Goal: Information Seeking & Learning: Learn about a topic

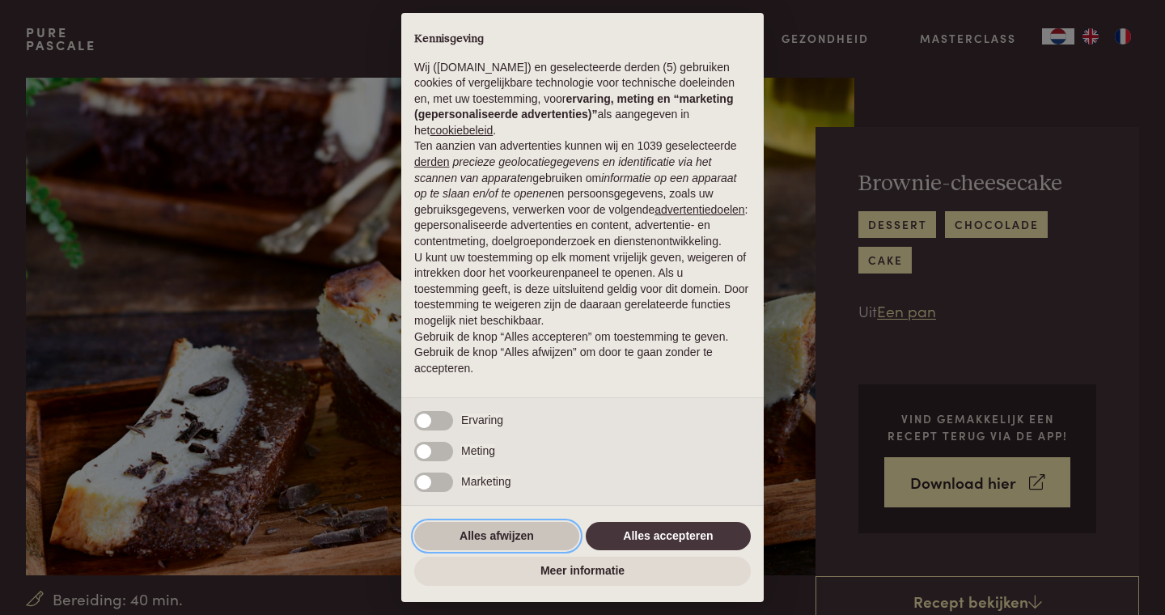
click at [498, 528] on button "Alles afwijzen" at bounding box center [496, 536] width 165 height 29
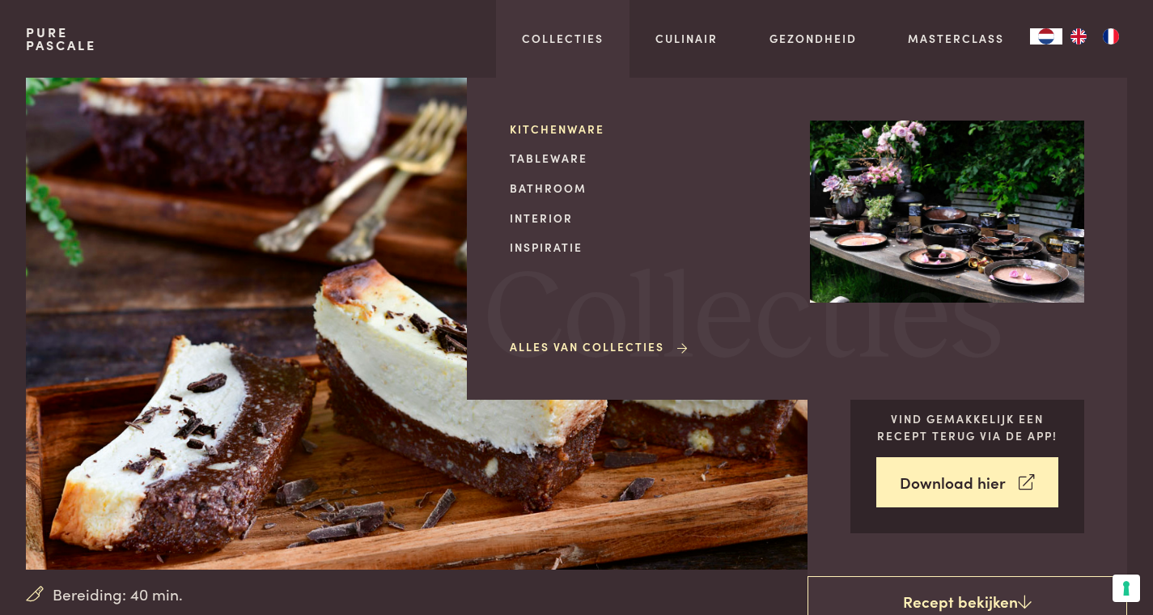
click at [559, 133] on link "Kitchenware" at bounding box center [647, 129] width 274 height 17
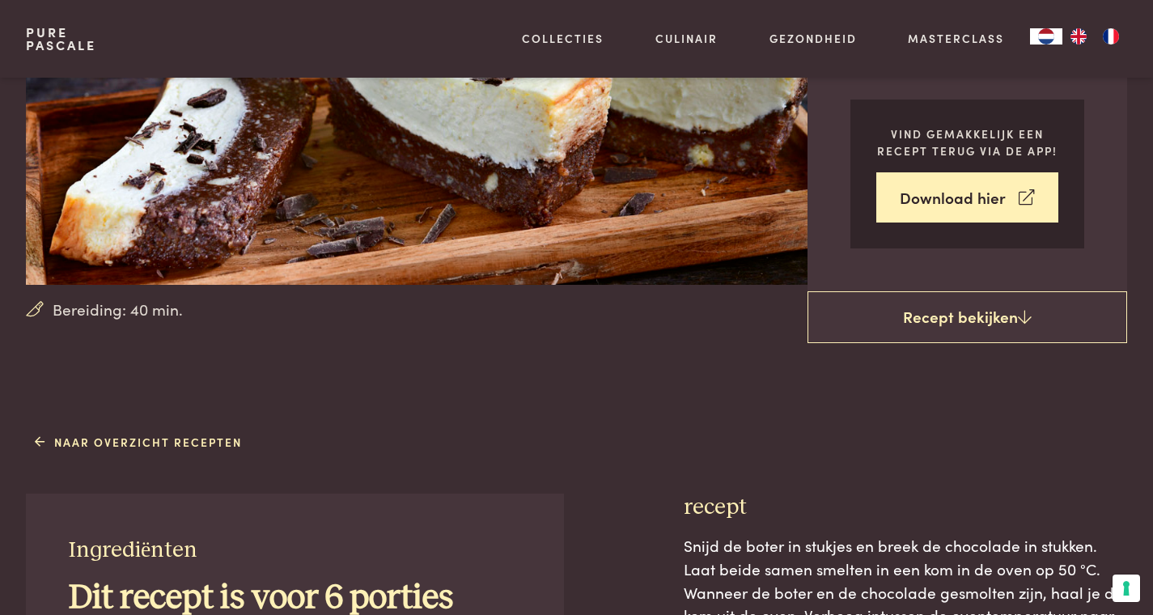
scroll to position [287, 0]
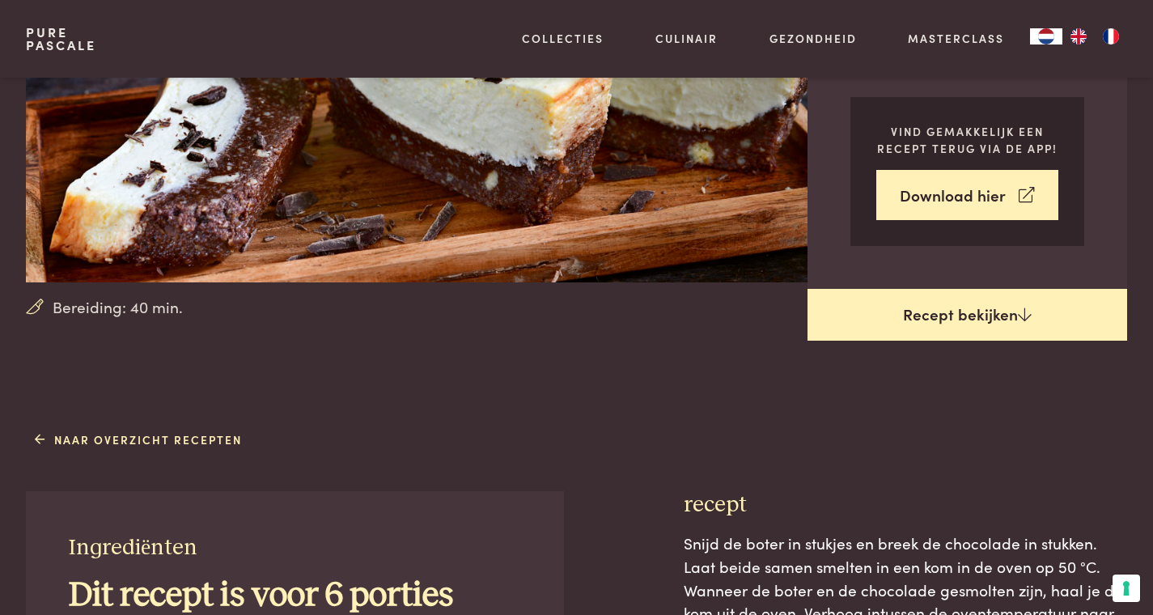
click at [964, 325] on link "Recept bekijken" at bounding box center [967, 315] width 320 height 52
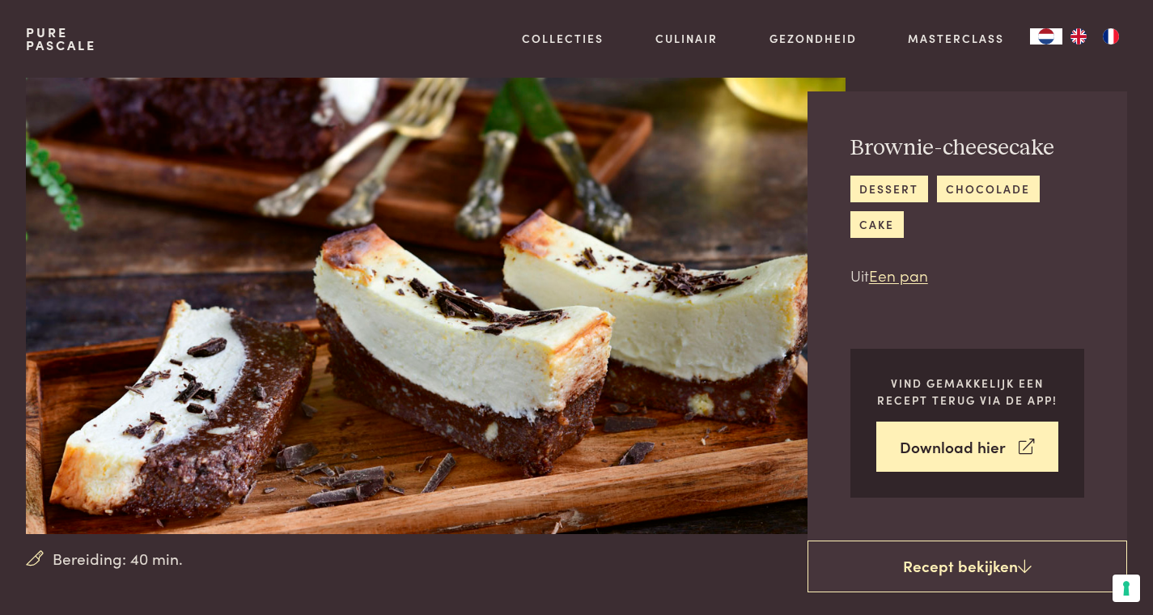
scroll to position [31, 0]
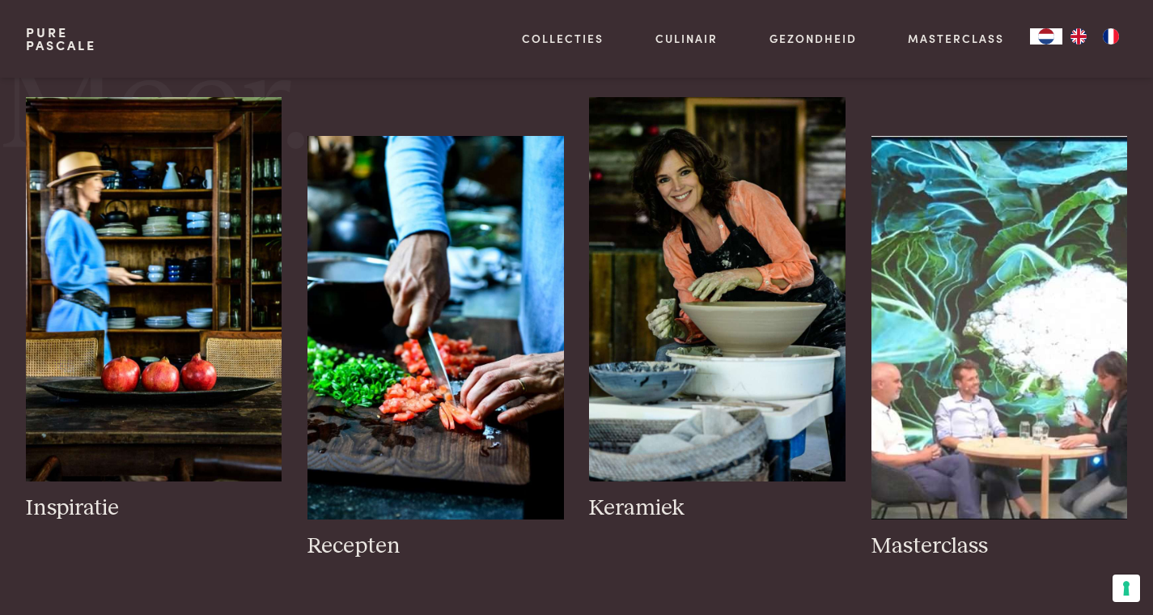
scroll to position [722, 0]
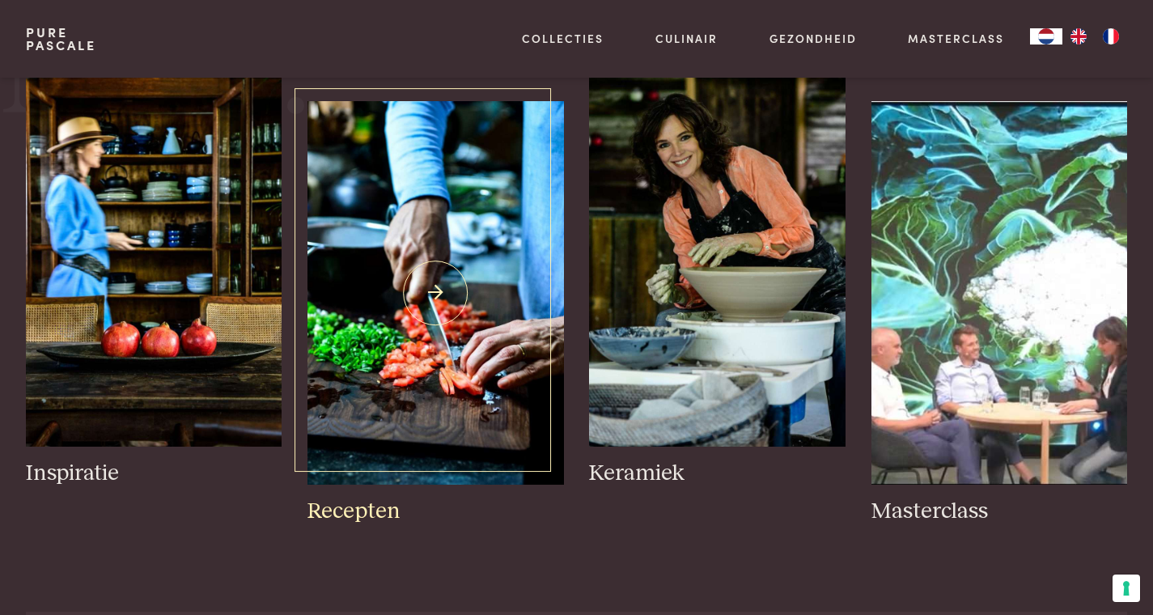
click at [332, 515] on h3 "Recepten" at bounding box center [435, 512] width 256 height 28
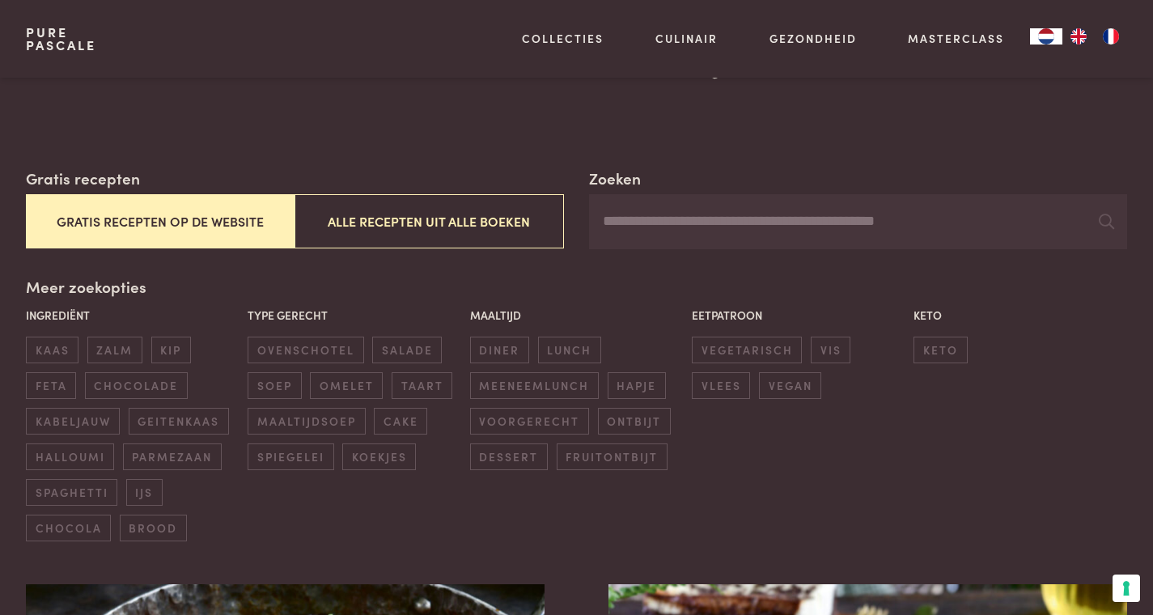
scroll to position [206, 0]
click at [125, 344] on span "zalm" at bounding box center [114, 349] width 55 height 27
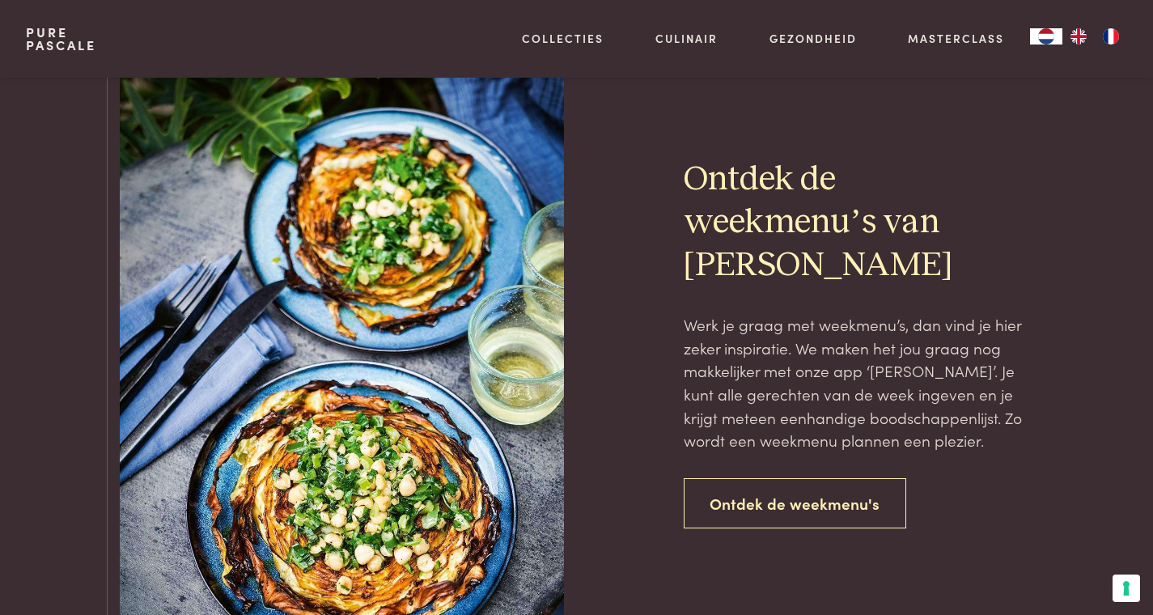
scroll to position [2242, 0]
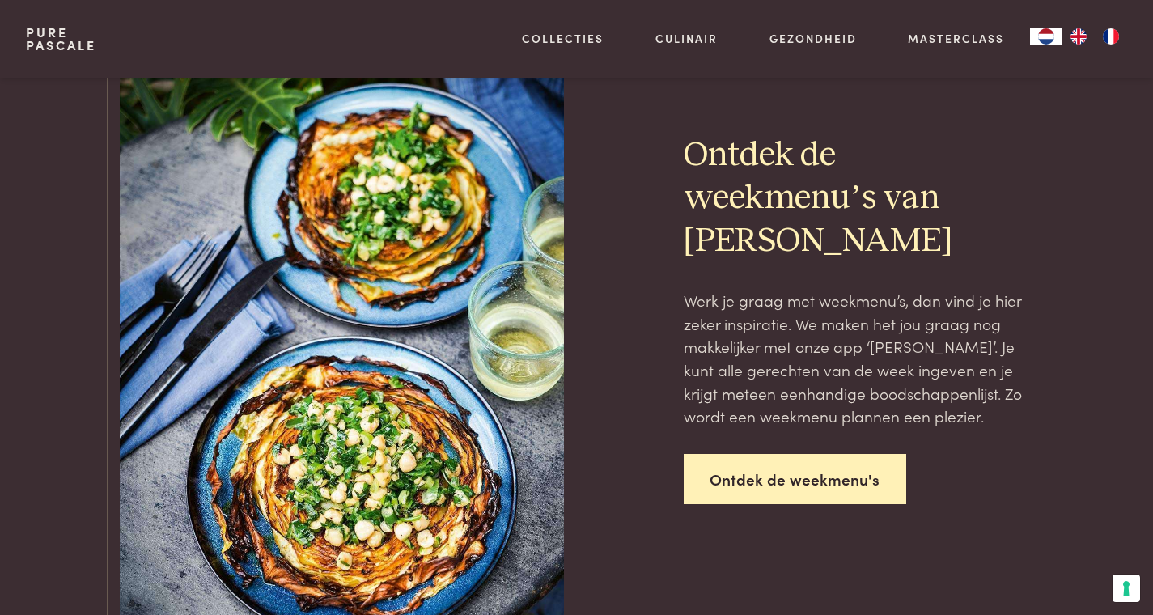
click at [795, 467] on link "Ontdek de weekmenu's" at bounding box center [795, 479] width 223 height 51
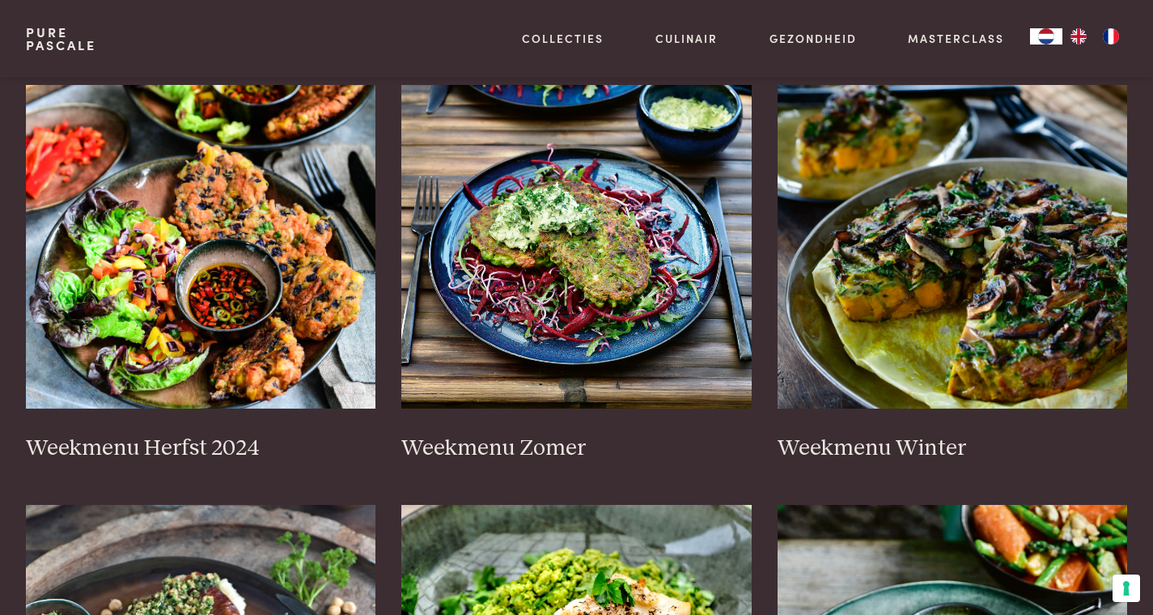
scroll to position [363, 0]
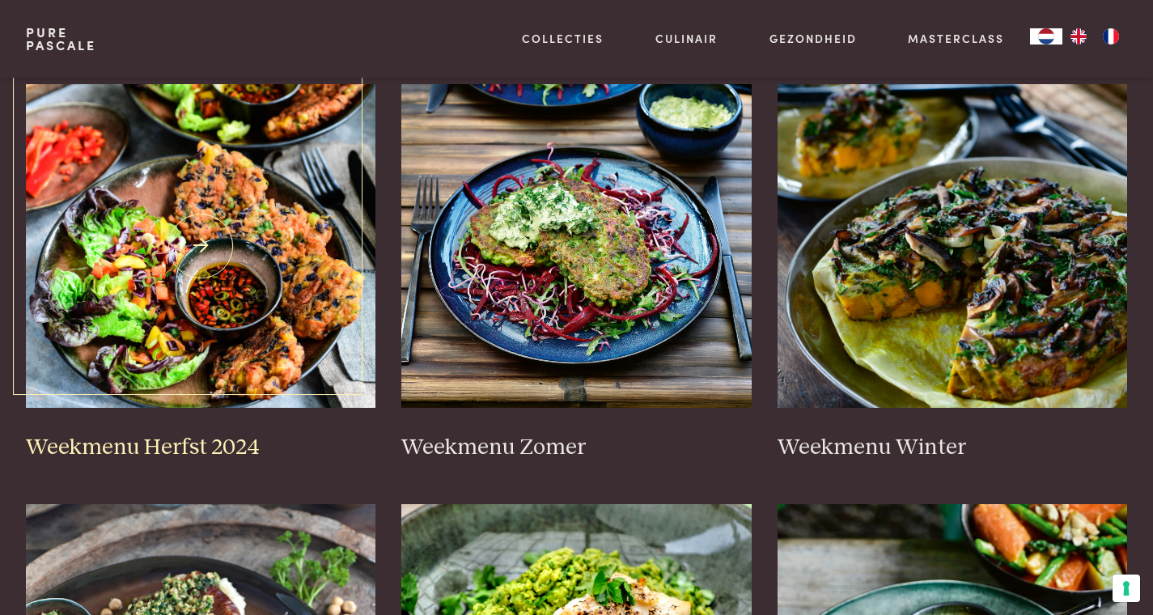
click at [263, 337] on img at bounding box center [201, 246] width 350 height 324
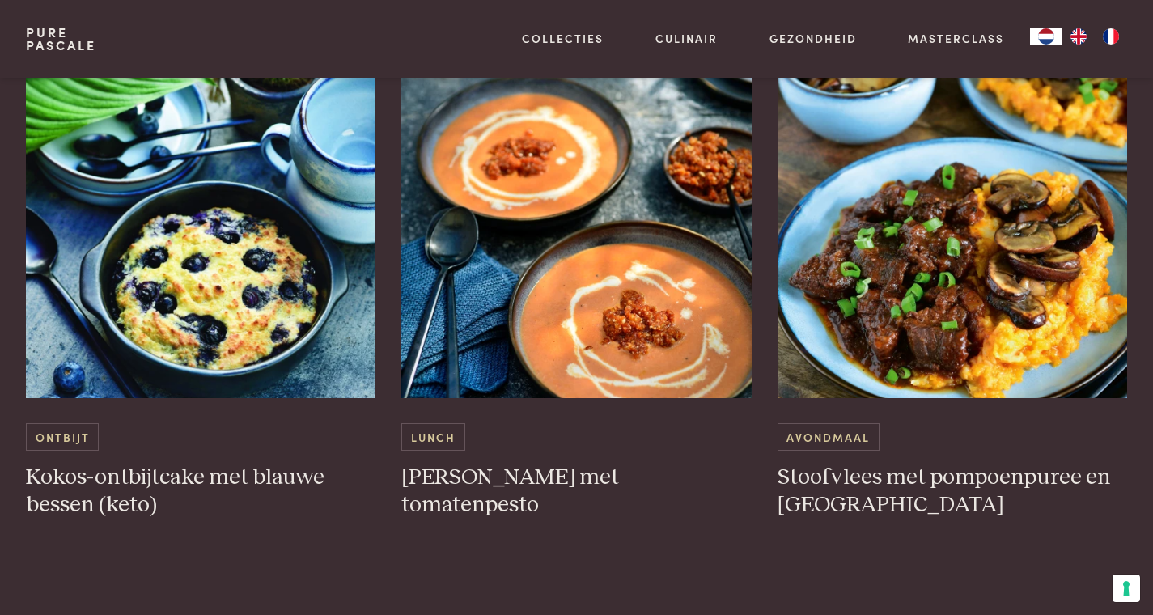
scroll to position [4193, 0]
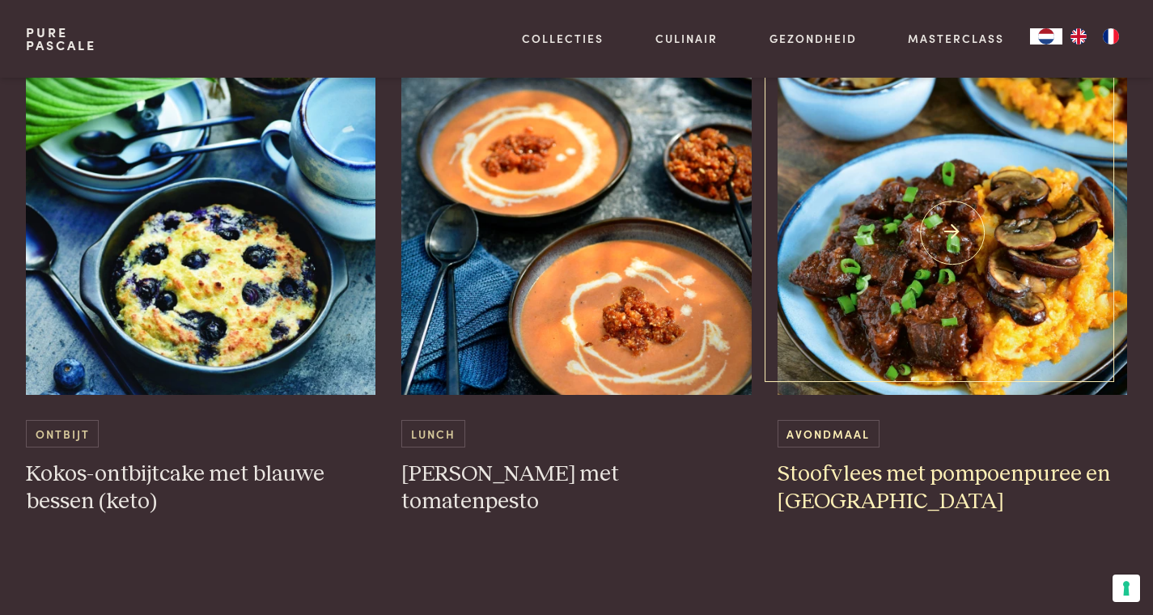
click at [971, 494] on h3 "Stoofvlees met pompoenpuree en [GEOGRAPHIC_DATA]" at bounding box center [953, 488] width 350 height 56
